Goal: Complete application form: Complete application form

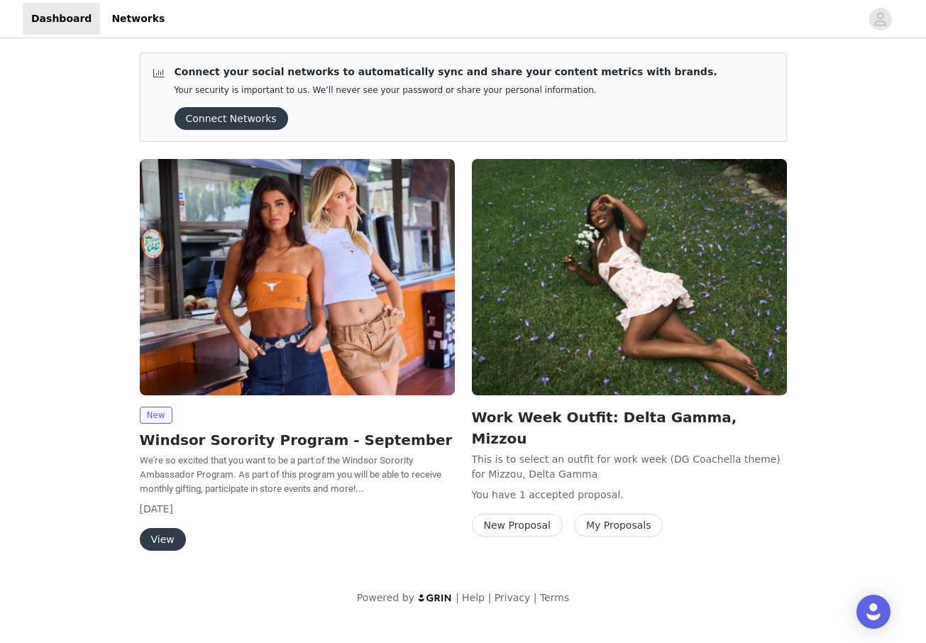
click at [170, 541] on button "View" at bounding box center [163, 539] width 46 height 23
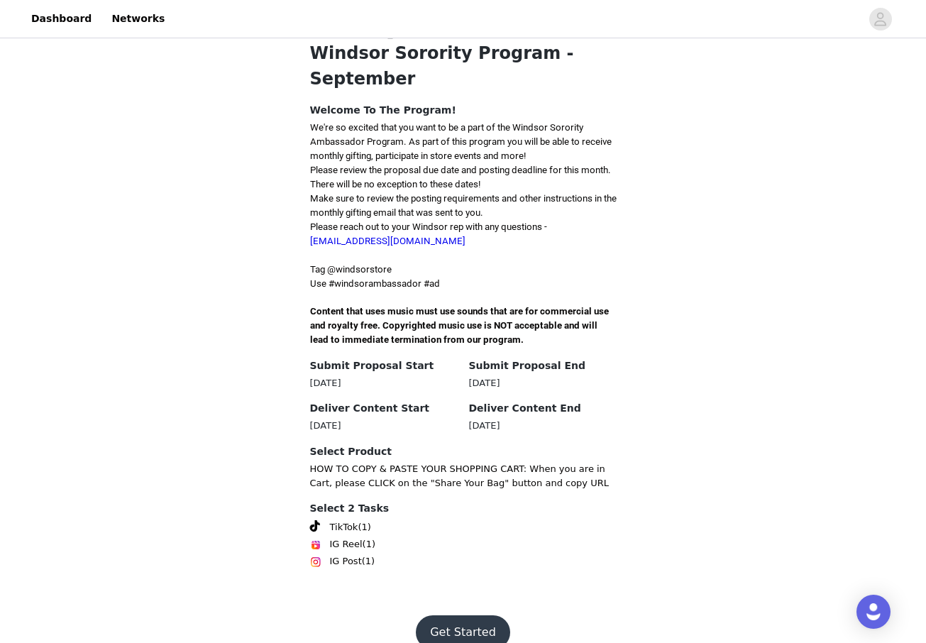
scroll to position [282, 0]
click at [441, 616] on button "Get Started" at bounding box center [463, 633] width 94 height 34
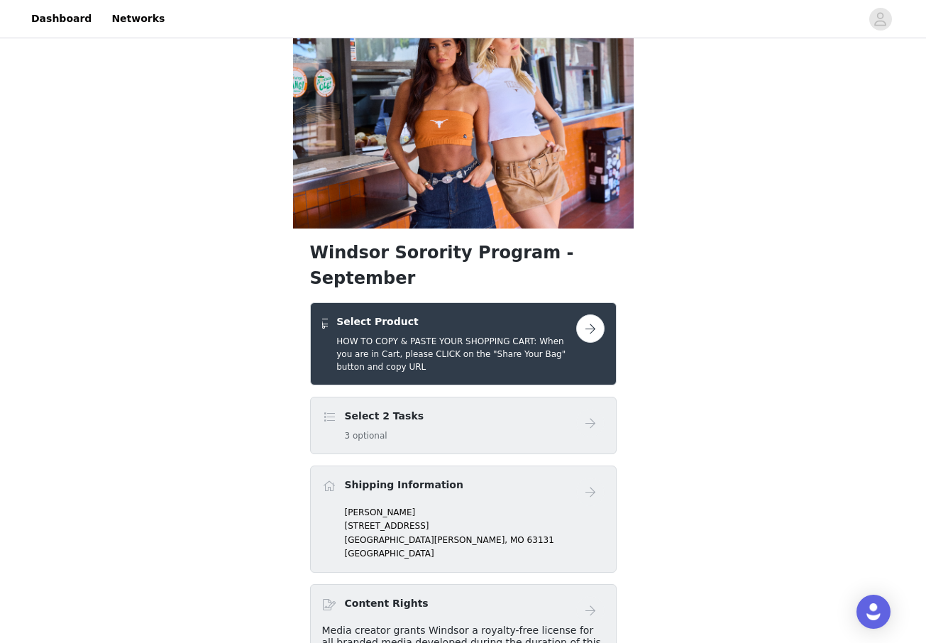
scroll to position [42, 0]
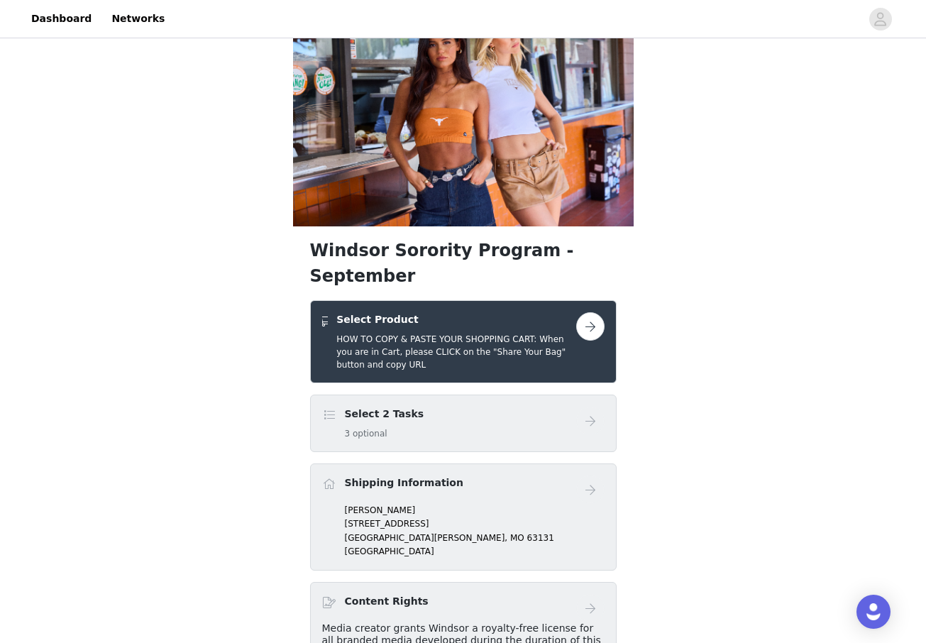
click at [590, 312] on button "button" at bounding box center [590, 326] width 28 height 28
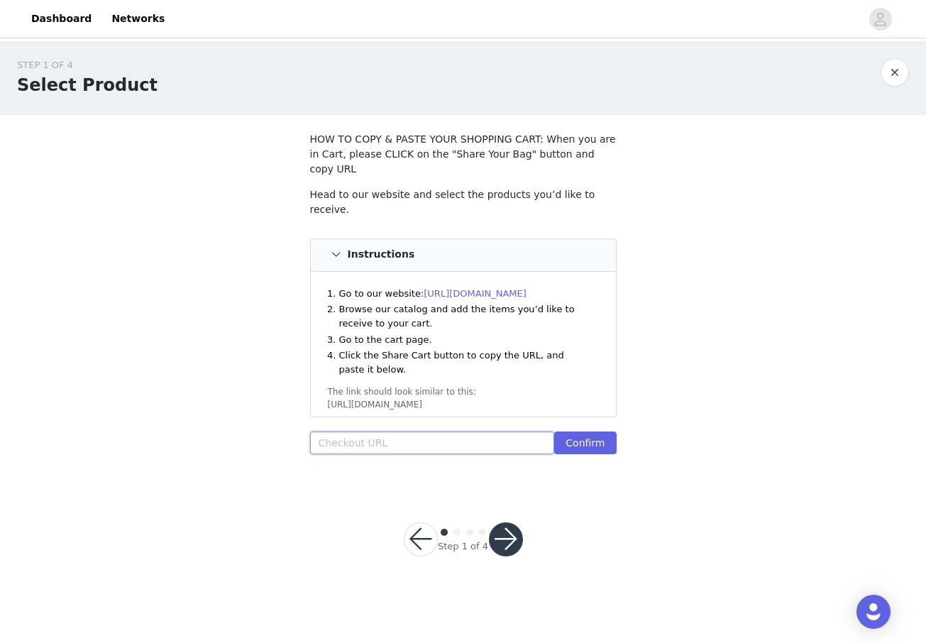
click at [490, 431] on input "text" at bounding box center [432, 442] width 245 height 23
paste input "[URL][DOMAIN_NAME]"
type input "[URL][DOMAIN_NAME]"
click at [572, 431] on button "Confirm" at bounding box center [585, 442] width 62 height 23
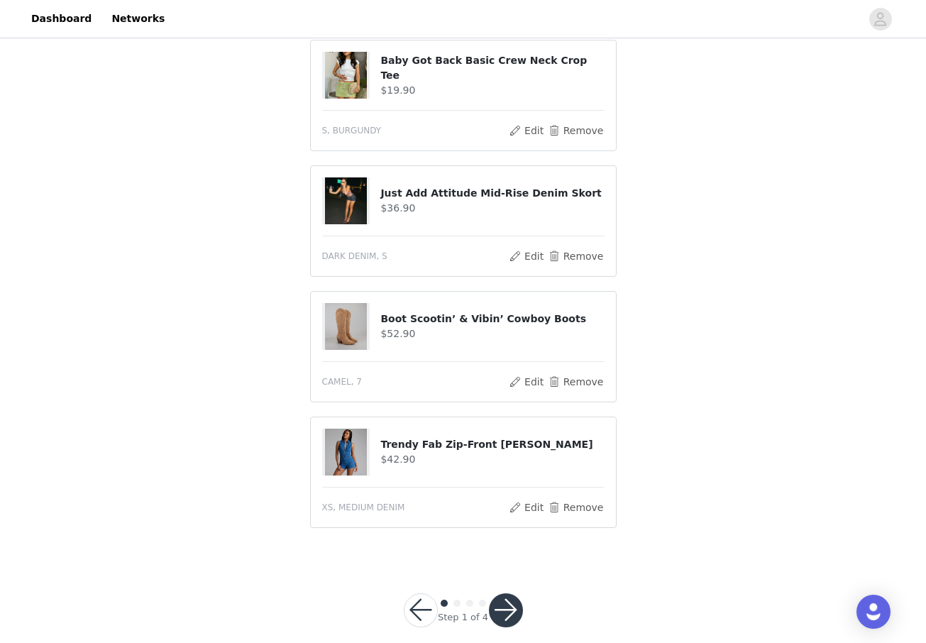
scroll to position [671, 0]
click at [513, 594] on button "button" at bounding box center [506, 611] width 34 height 34
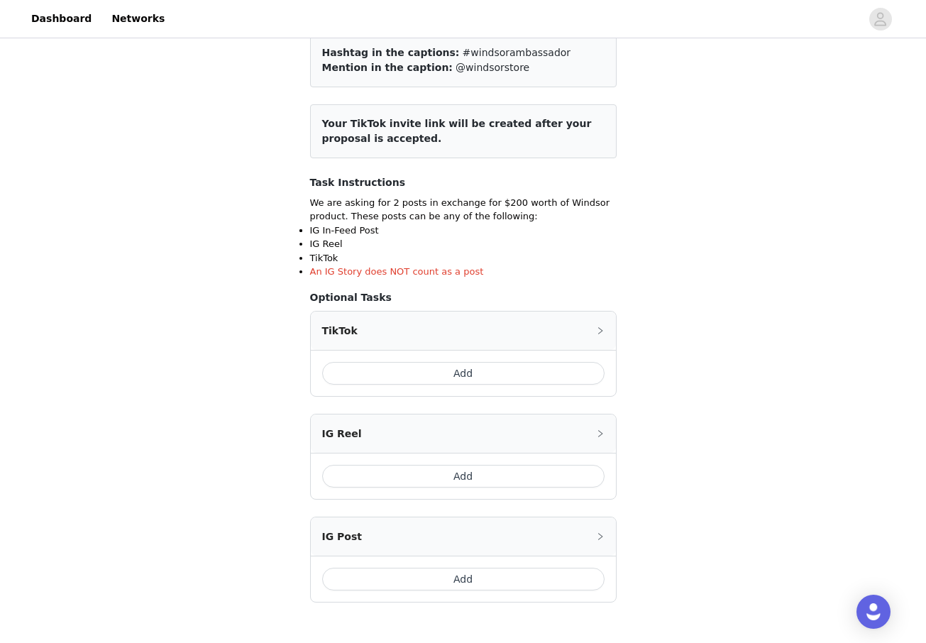
scroll to position [124, 0]
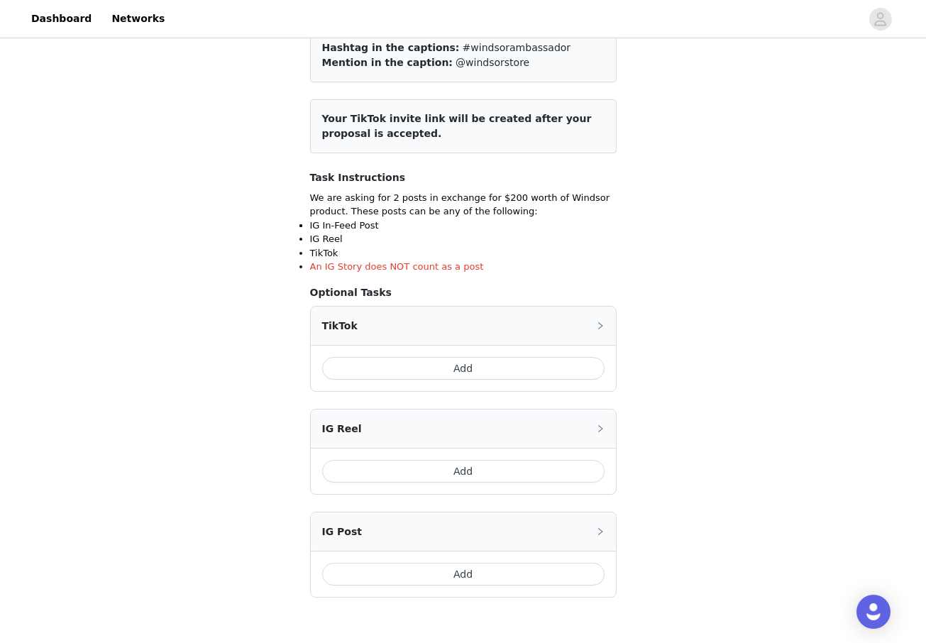
click at [512, 462] on button "Add" at bounding box center [463, 471] width 282 height 23
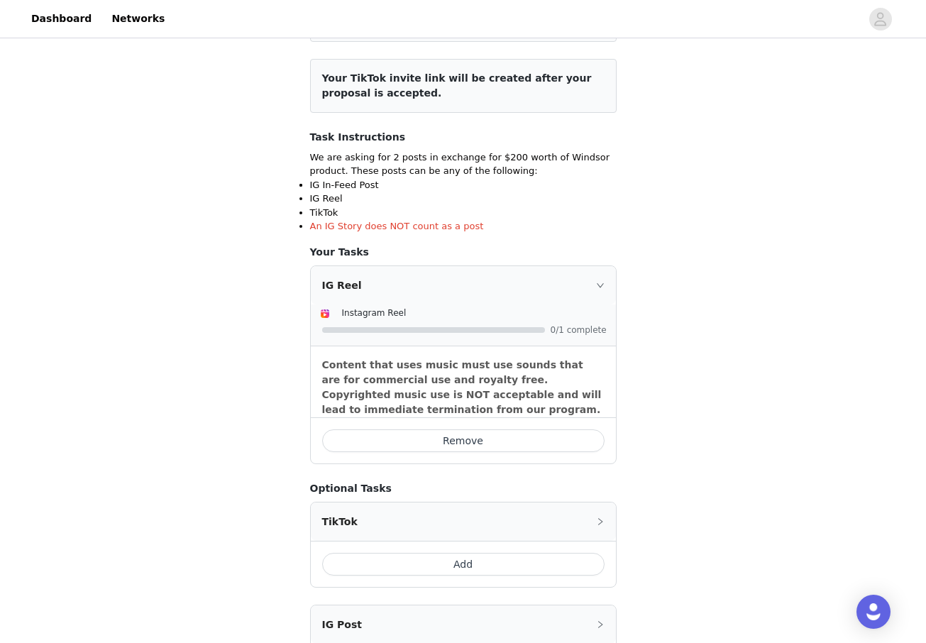
scroll to position [163, 0]
click at [602, 289] on div "IG Reel" at bounding box center [463, 286] width 305 height 38
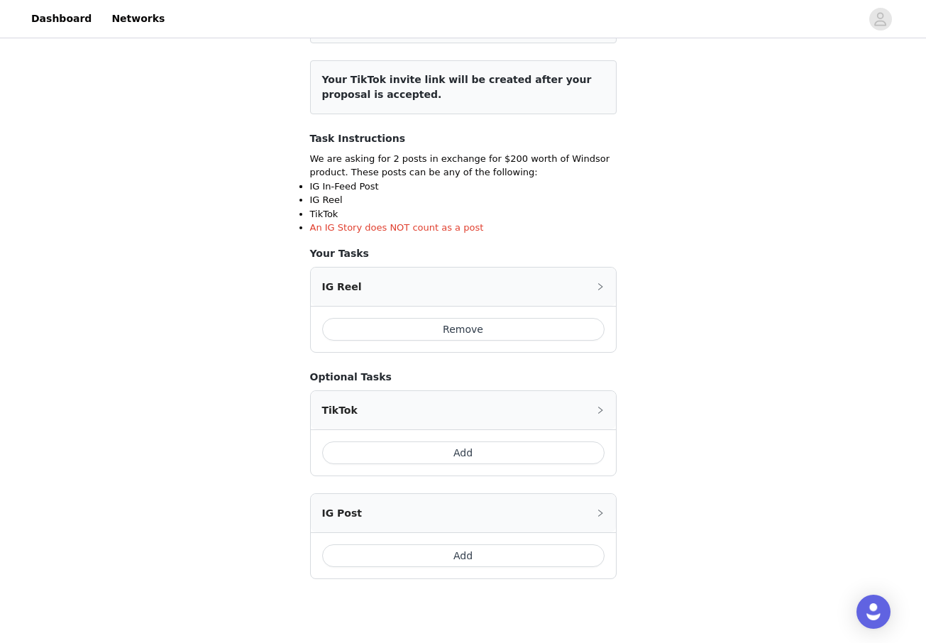
click at [541, 329] on button "Remove" at bounding box center [463, 329] width 282 height 23
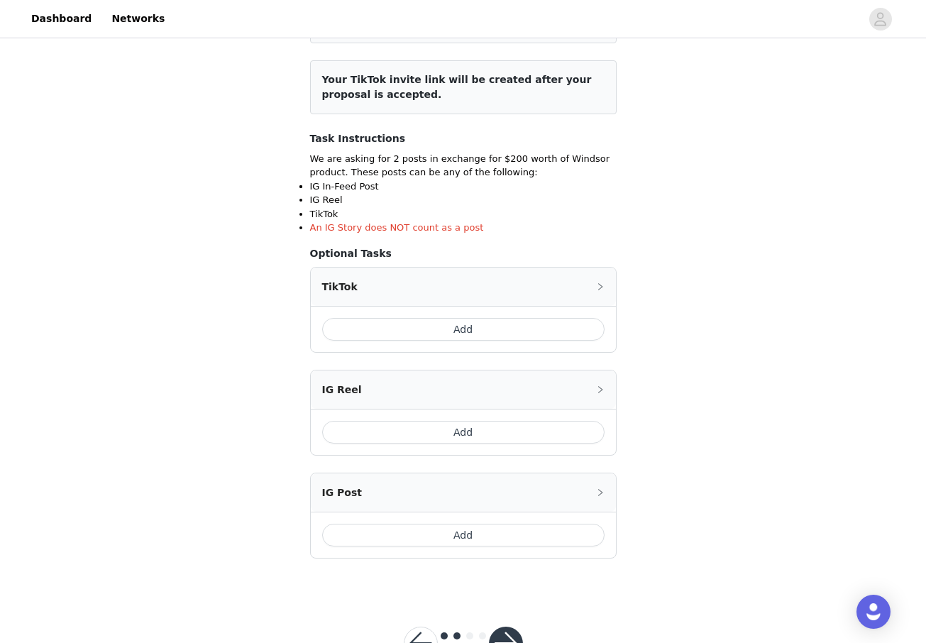
click at [514, 529] on button "Add" at bounding box center [463, 535] width 282 height 23
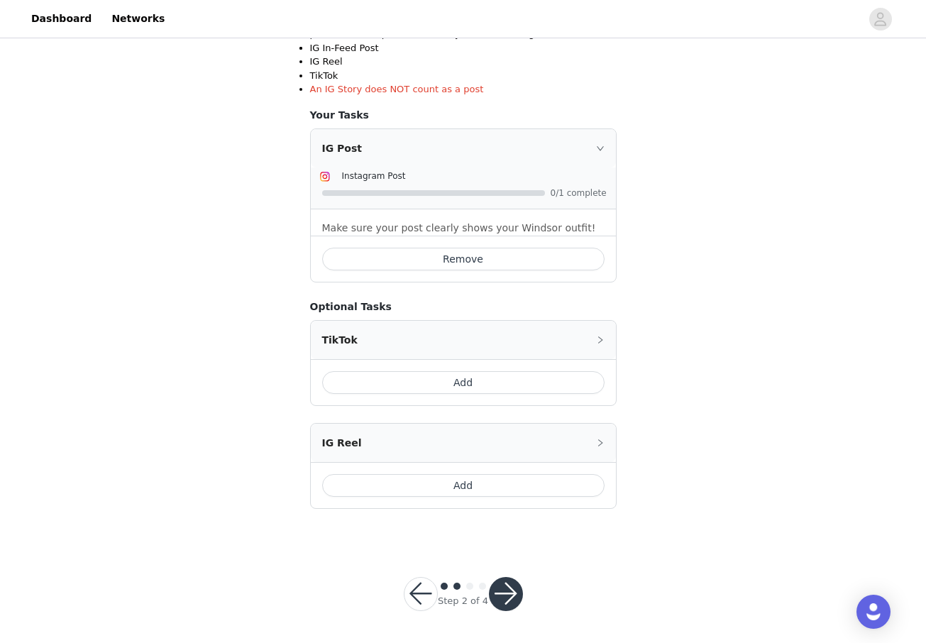
scroll to position [301, 0]
click at [585, 382] on button "Add" at bounding box center [463, 383] width 282 height 23
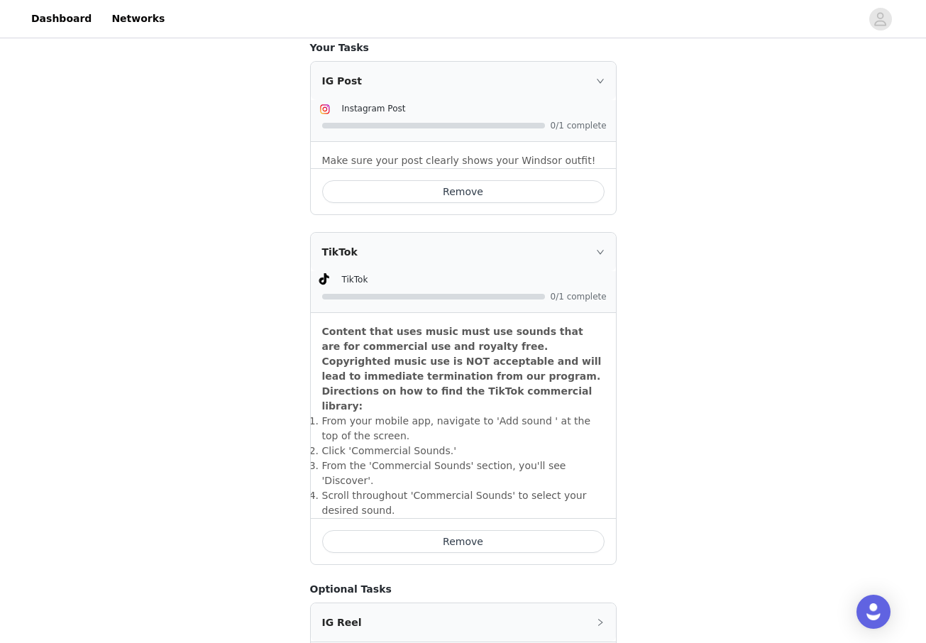
scroll to position [370, 0]
click at [544, 529] on button "Remove" at bounding box center [463, 540] width 282 height 23
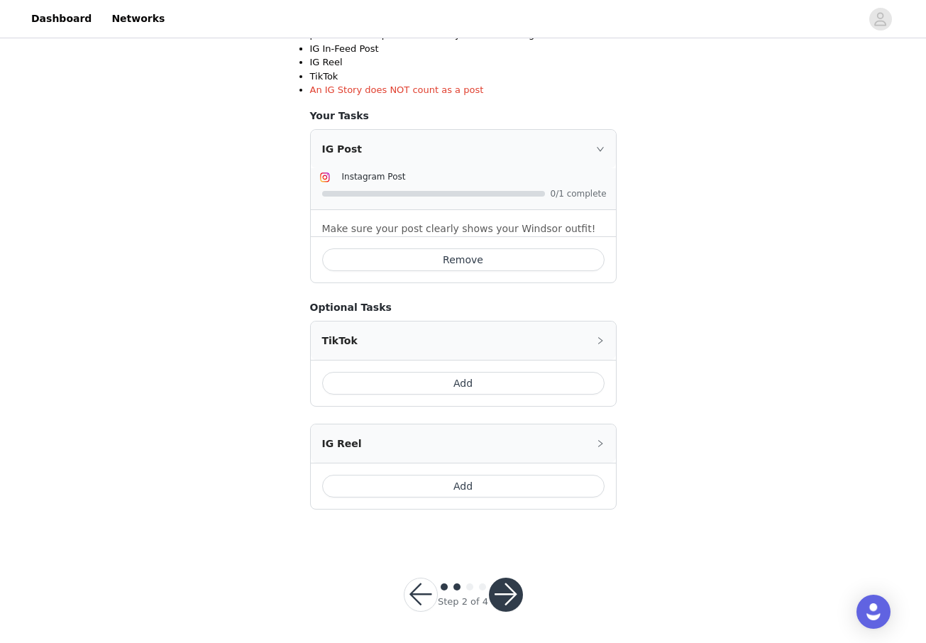
click at [515, 597] on button "button" at bounding box center [506, 595] width 34 height 34
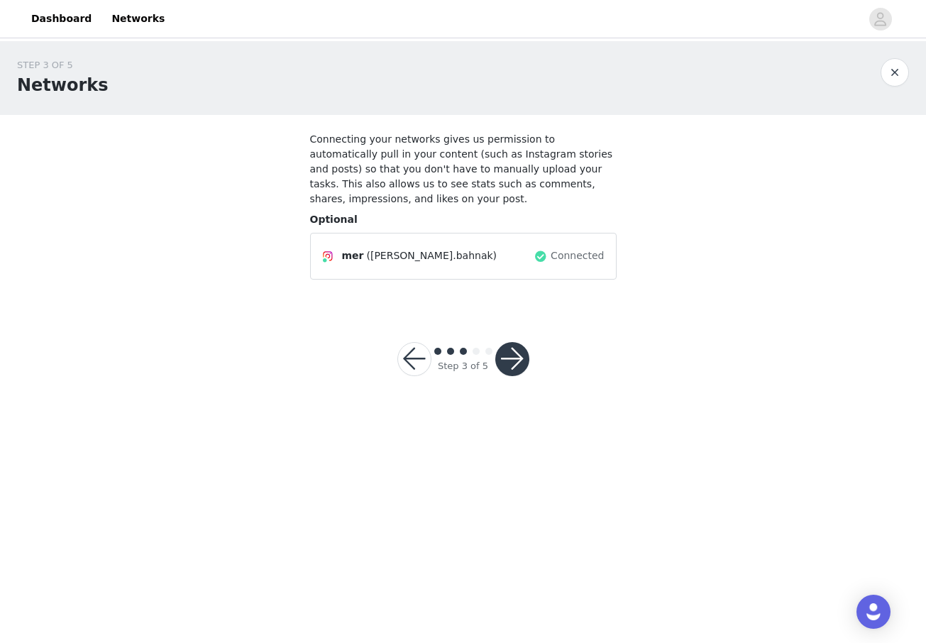
click at [516, 357] on button "button" at bounding box center [512, 359] width 34 height 34
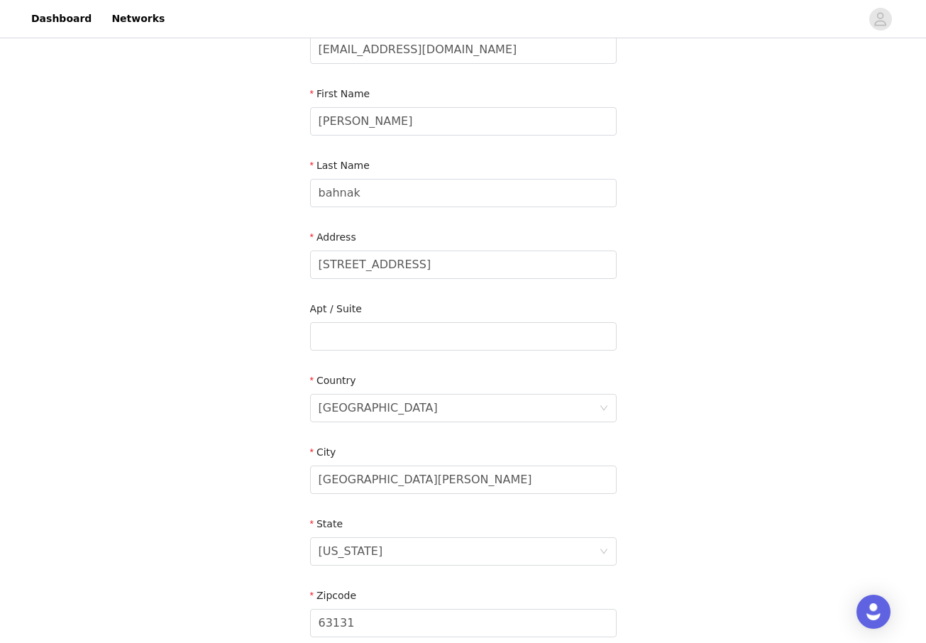
scroll to position [121, 0]
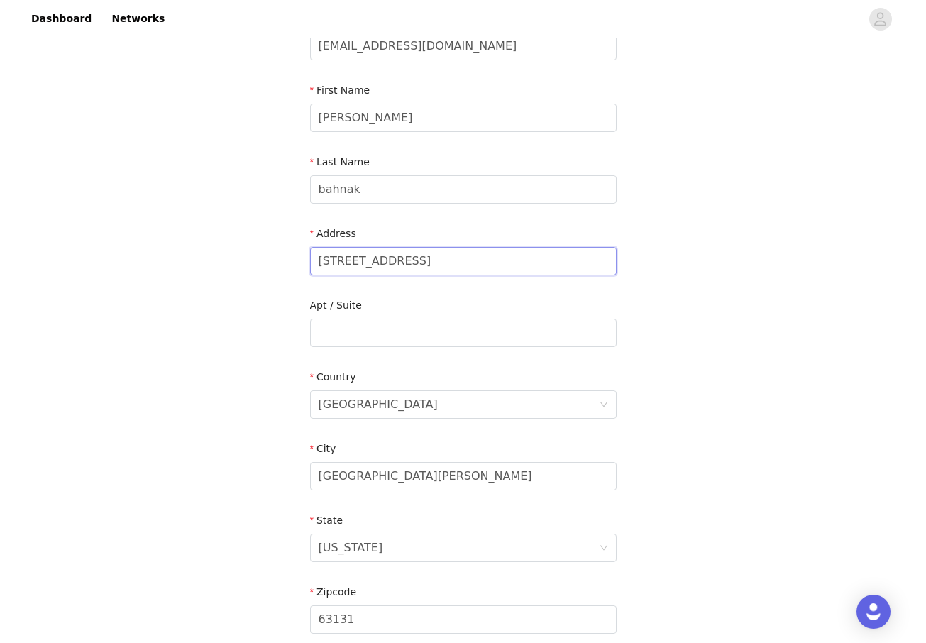
drag, startPoint x: 316, startPoint y: 256, endPoint x: 460, endPoint y: 261, distance: 143.4
type input "[STREET_ADDRESS]"
click at [424, 346] on div "Apt / Suite" at bounding box center [463, 325] width 307 height 55
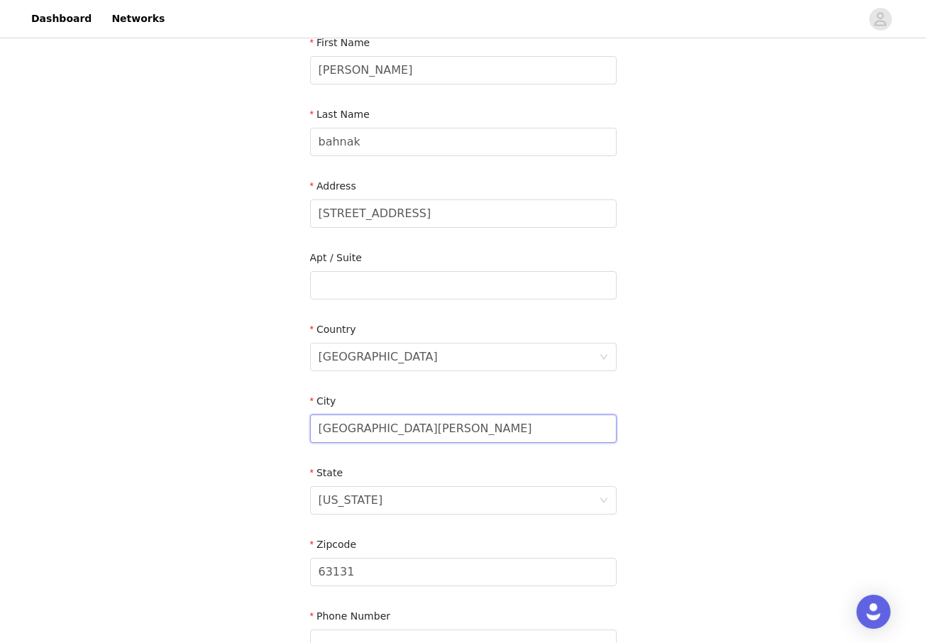
drag, startPoint x: 382, startPoint y: 431, endPoint x: 311, endPoint y: 431, distance: 70.2
type input "columbia"
click at [351, 580] on input "63131" at bounding box center [463, 572] width 307 height 28
type input "5"
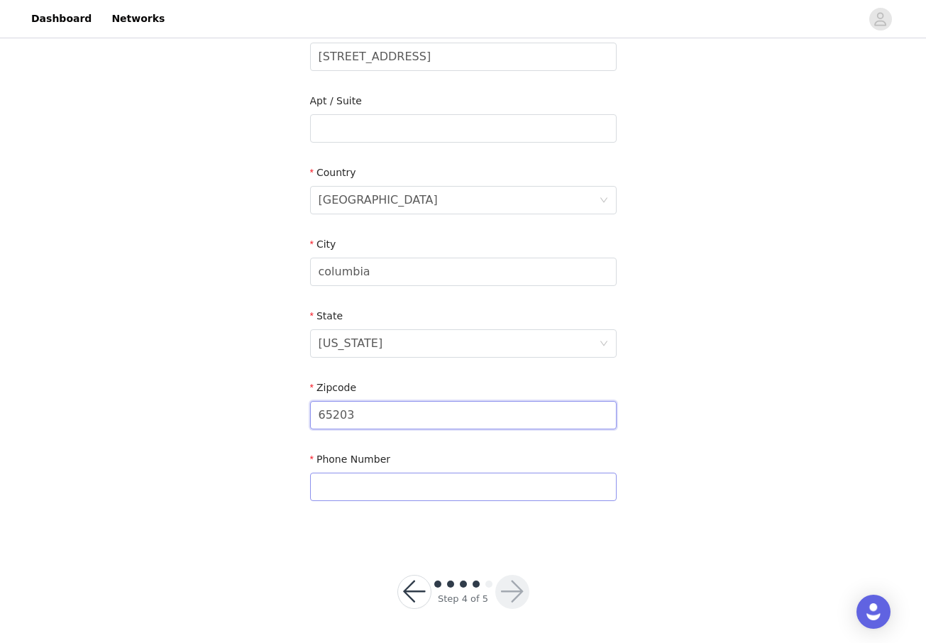
scroll to position [324, 0]
type input "65203"
type input "3148538011"
click at [692, 517] on div "STEP 4 OF 5 Shipping Information Email mbbahnak05@gmail.com First Name meredith…" at bounding box center [463, 129] width 926 height 824
click at [518, 590] on button "button" at bounding box center [512, 592] width 34 height 34
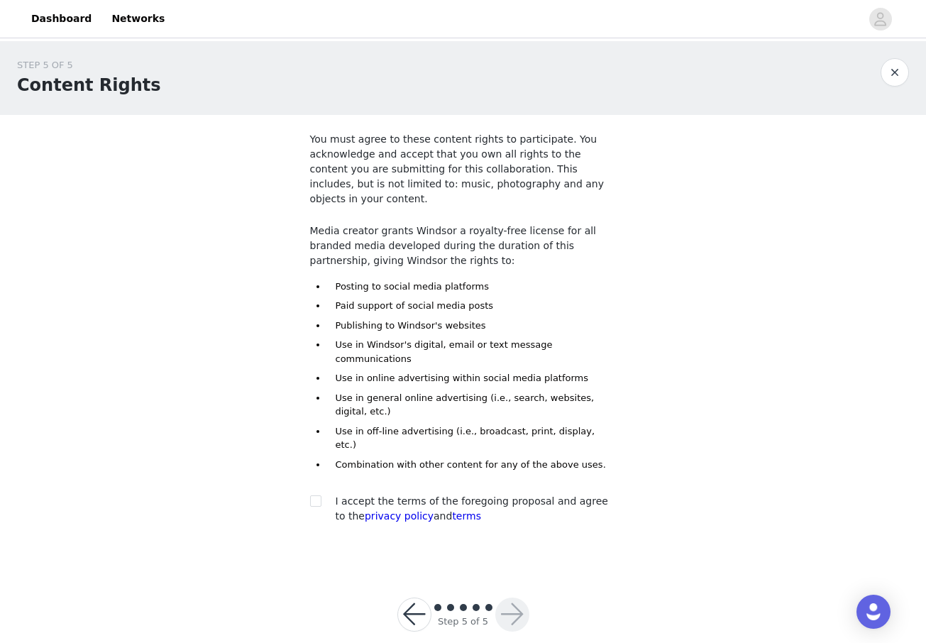
click at [322, 494] on div "I accept the terms of the foregoing proposal and agree to the privacy policy an…" at bounding box center [463, 509] width 307 height 30
click at [319, 495] on input "checkbox" at bounding box center [315, 500] width 10 height 10
checkbox input "true"
click at [515, 597] on button "button" at bounding box center [512, 614] width 34 height 34
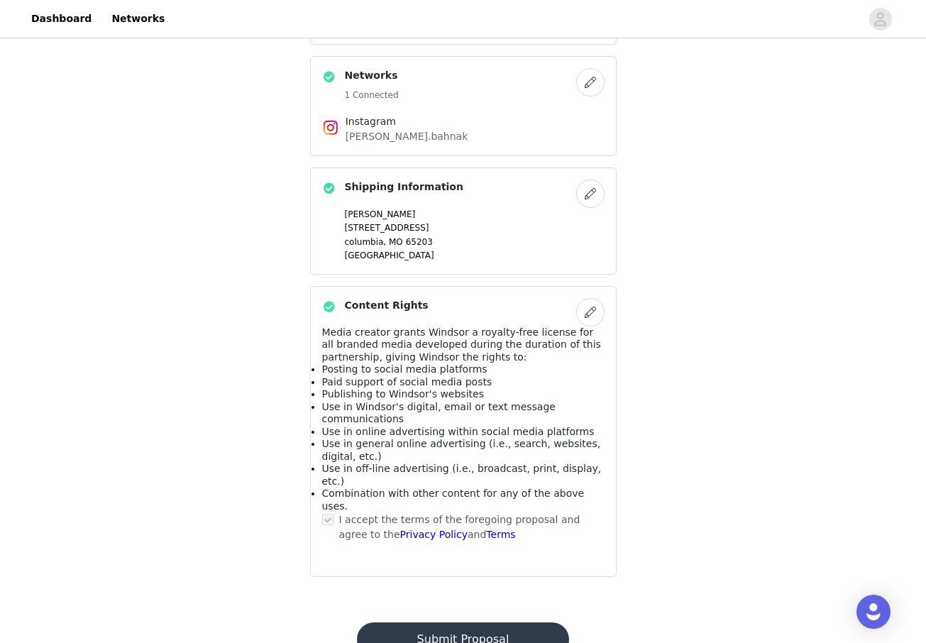
scroll to position [783, 0]
click at [507, 623] on button "Submit Proposal" at bounding box center [463, 640] width 212 height 34
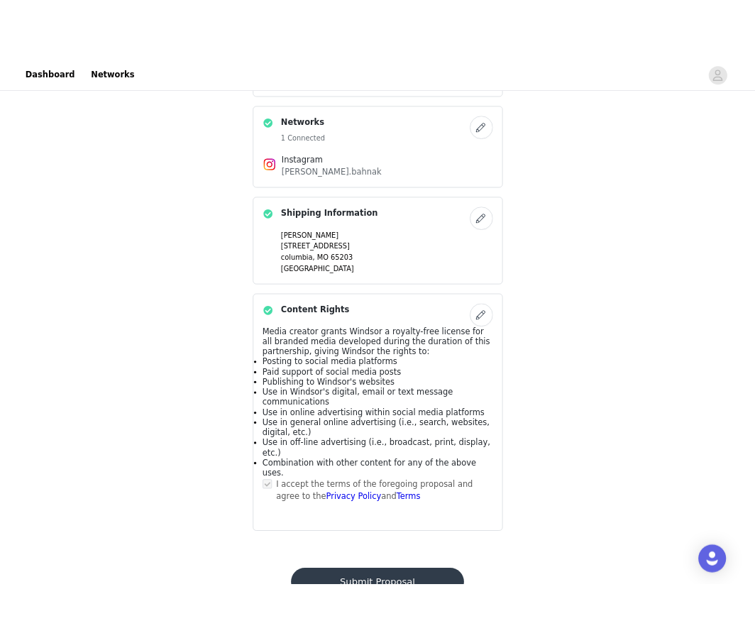
scroll to position [0, 0]
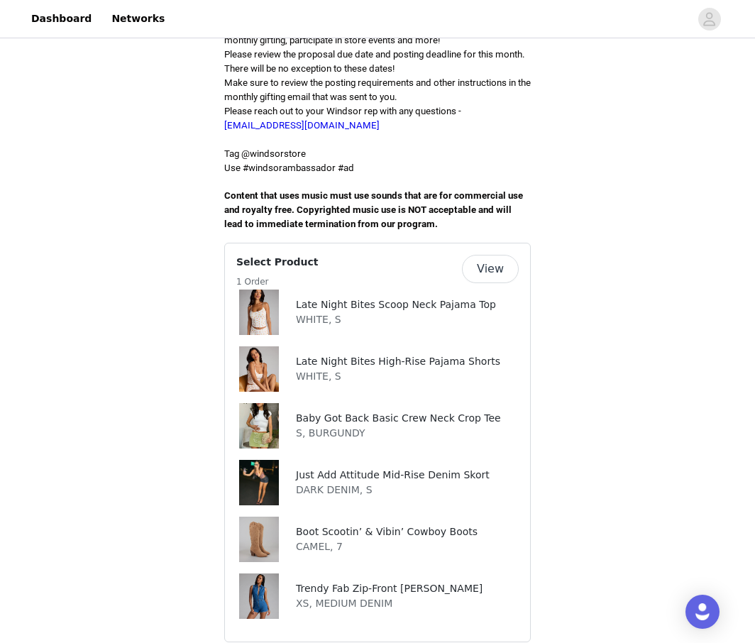
scroll to position [443, 0]
